Goal: Task Accomplishment & Management: Use online tool/utility

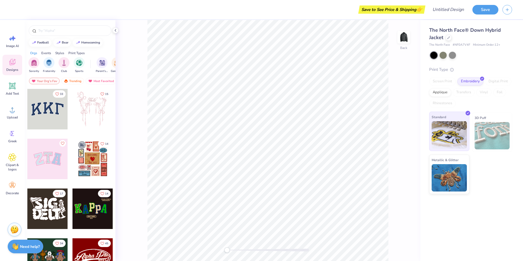
click at [455, 133] on img at bounding box center [449, 134] width 35 height 27
click at [482, 10] on button "Save" at bounding box center [486, 9] width 26 height 10
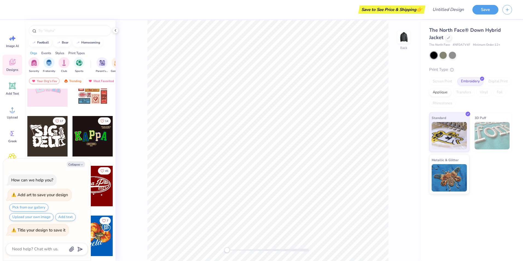
scroll to position [109, 0]
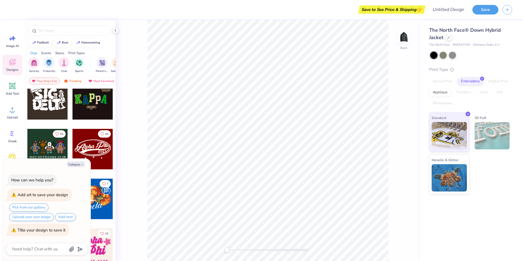
click at [98, 147] on div at bounding box center [93, 149] width 40 height 40
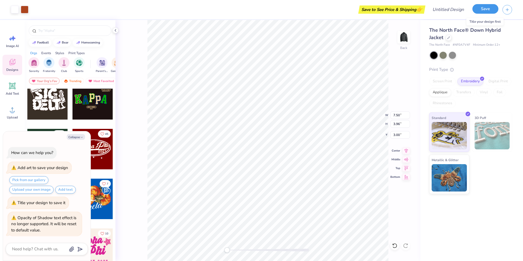
click at [483, 10] on button "Save" at bounding box center [486, 9] width 26 height 10
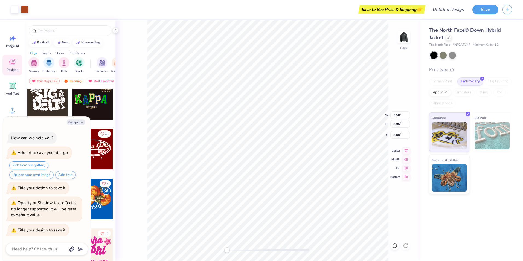
type textarea "x"
click at [23, 190] on div "Title your design to save it" at bounding box center [42, 187] width 48 height 5
click at [24, 188] on div "Title your design to save it" at bounding box center [42, 187] width 48 height 5
click at [450, 10] on input "Design Title" at bounding box center [442, 9] width 54 height 11
type input "T"
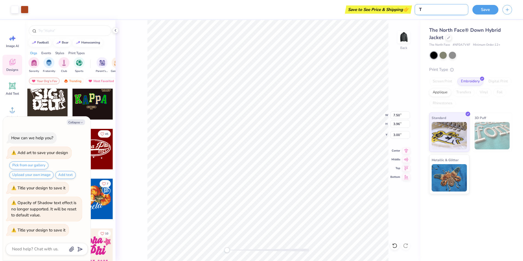
type textarea "x"
type input "Te"
type textarea "x"
type input "Tes"
type textarea "x"
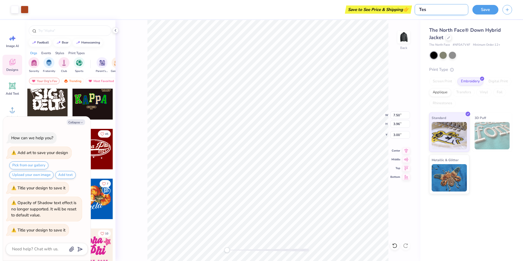
type input "Test"
type textarea "x"
type input "Test"
type textarea "x"
type input "Test j"
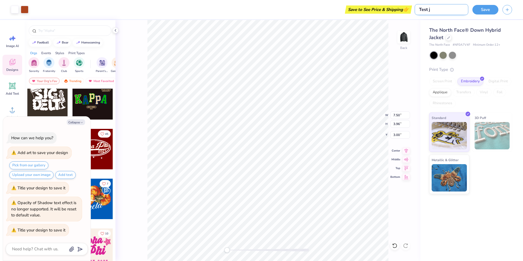
type textarea "x"
type input "Test ja"
type textarea "x"
type input "Test jac"
type textarea "x"
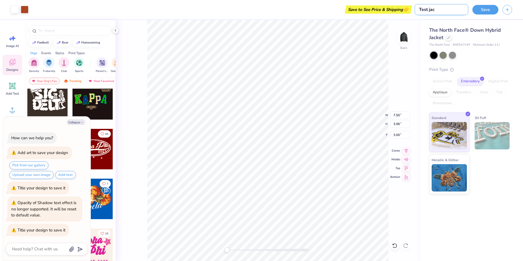
type input "Test jack"
type textarea "x"
type input "Test jacke"
type textarea "x"
type input "Test jacket"
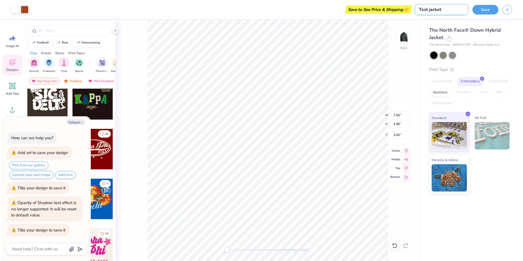
type textarea "x"
type input "Test jacket"
click at [480, 9] on button "Save" at bounding box center [486, 9] width 26 height 10
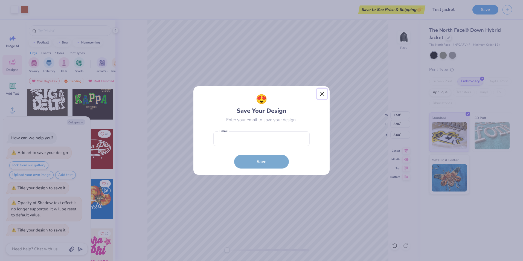
click at [322, 92] on button "Close" at bounding box center [322, 94] width 10 height 10
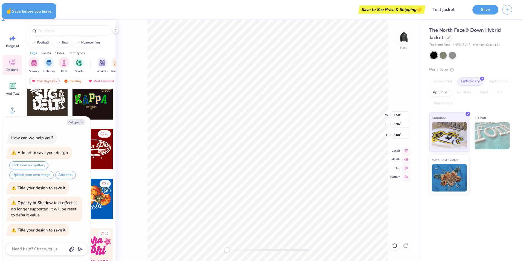
type textarea "x"
